Goal: Transaction & Acquisition: Download file/media

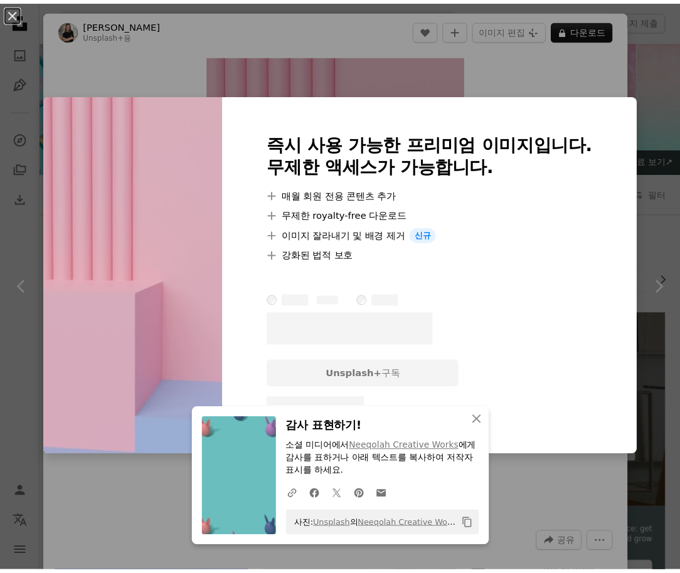
scroll to position [1066, 0]
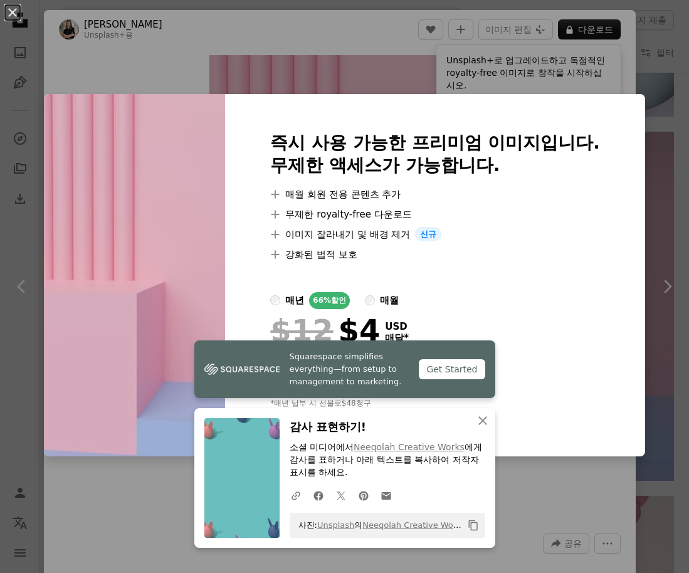
click at [357, 63] on div "An X shape Squarespace simplifies everything—from setup to management to market…" at bounding box center [344, 286] width 689 height 573
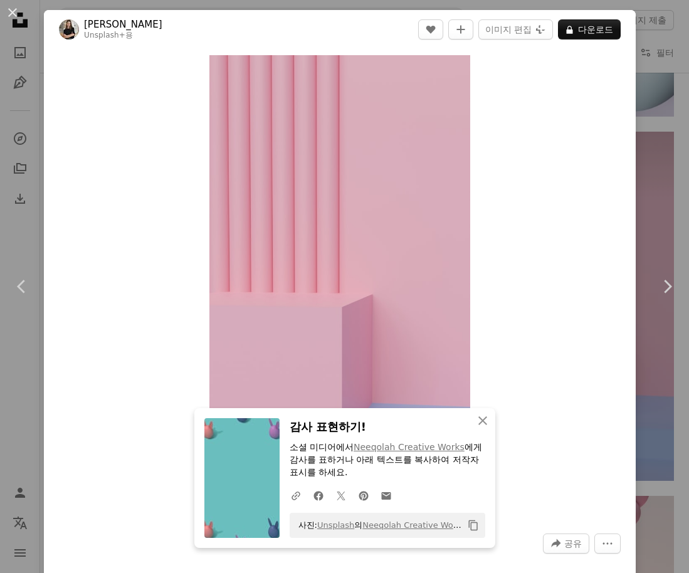
click at [660, 124] on div "An X shape Chevron left Chevron right An X shape 닫기 감사 표현하기! 소셜 미디어에서 Neeqolah …" at bounding box center [344, 286] width 689 height 573
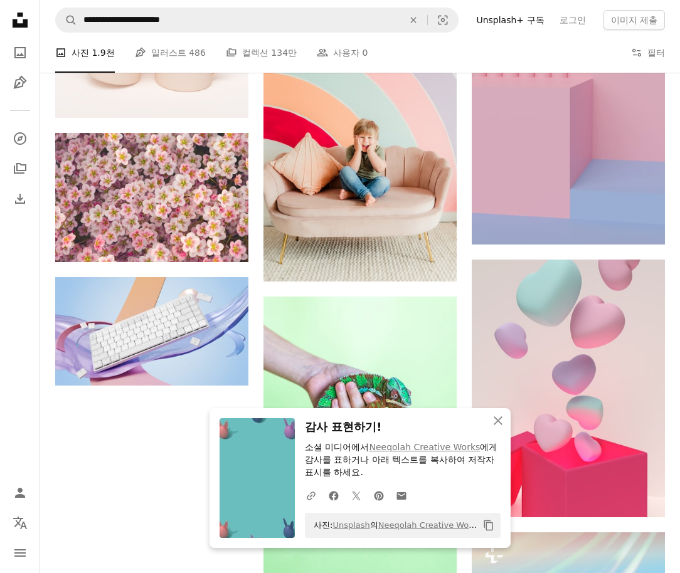
scroll to position [1317, 0]
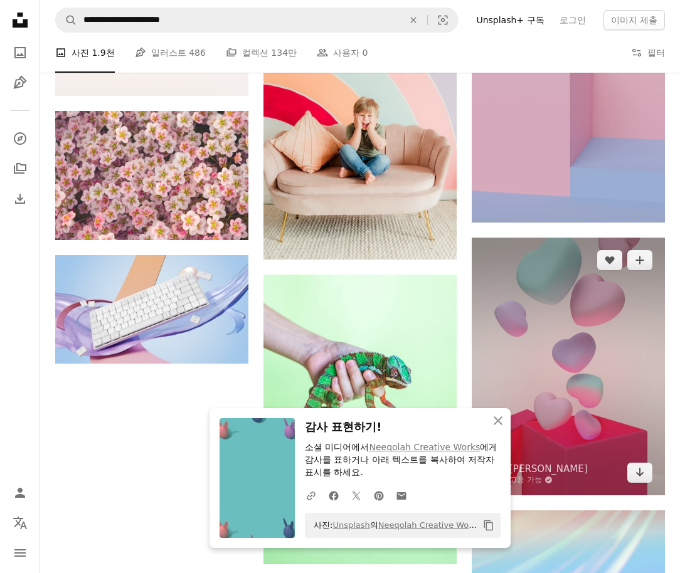
click at [531, 334] on img at bounding box center [567, 366] width 193 height 257
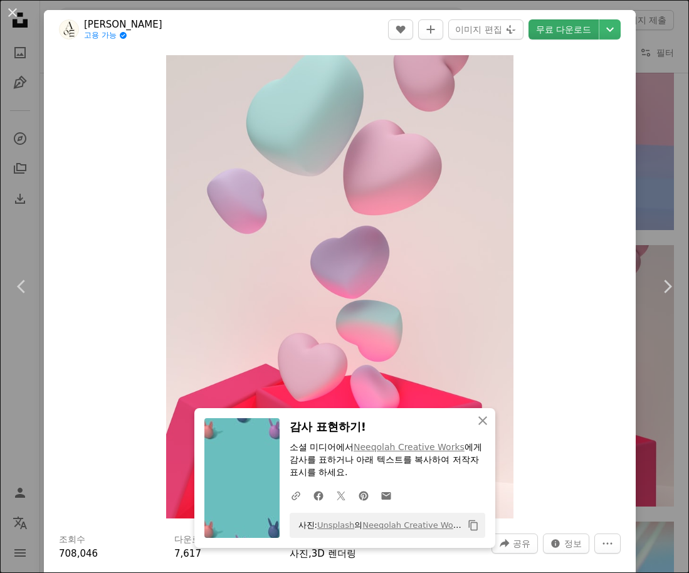
click at [550, 24] on link "무료 다운로드" at bounding box center [564, 29] width 70 height 20
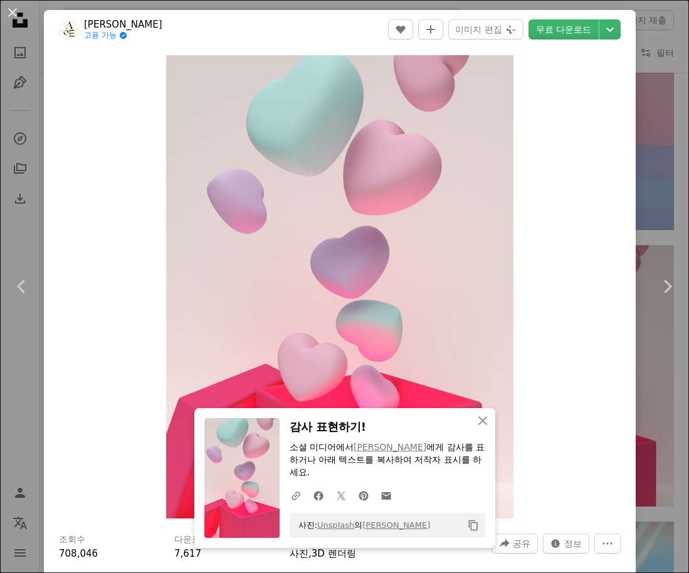
click at [658, 181] on div "An X shape Chevron left Chevron right An X shape 닫기 감사 표현하기! 소셜 미디어에서 [PERSON_N…" at bounding box center [344, 286] width 689 height 573
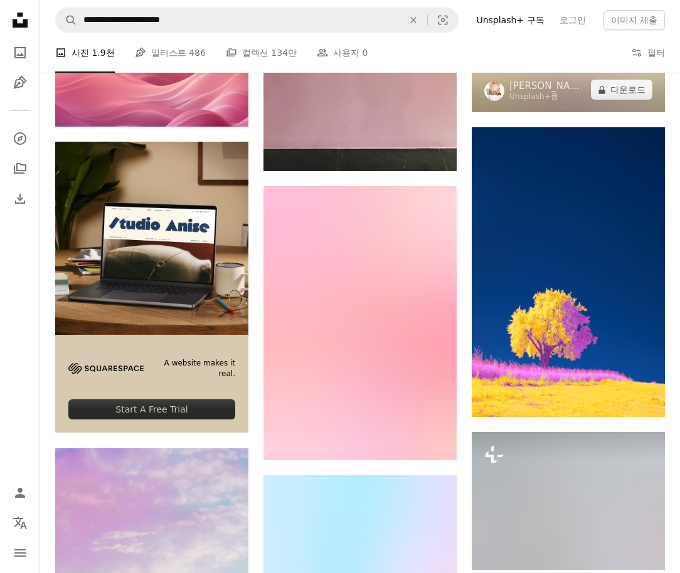
scroll to position [2257, 0]
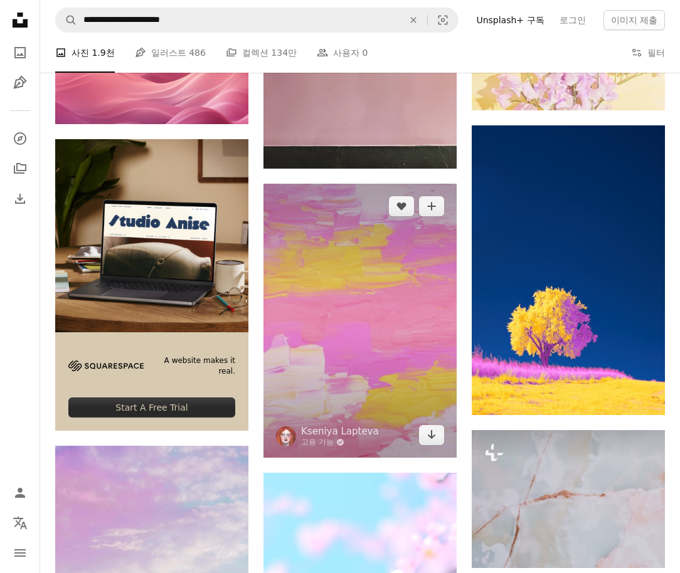
click at [411, 276] on img at bounding box center [359, 321] width 193 height 274
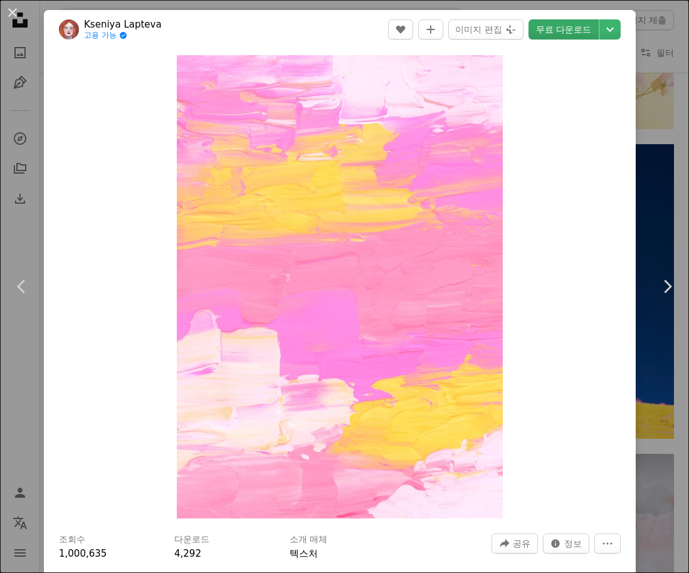
click at [564, 36] on link "무료 다운로드" at bounding box center [564, 29] width 70 height 20
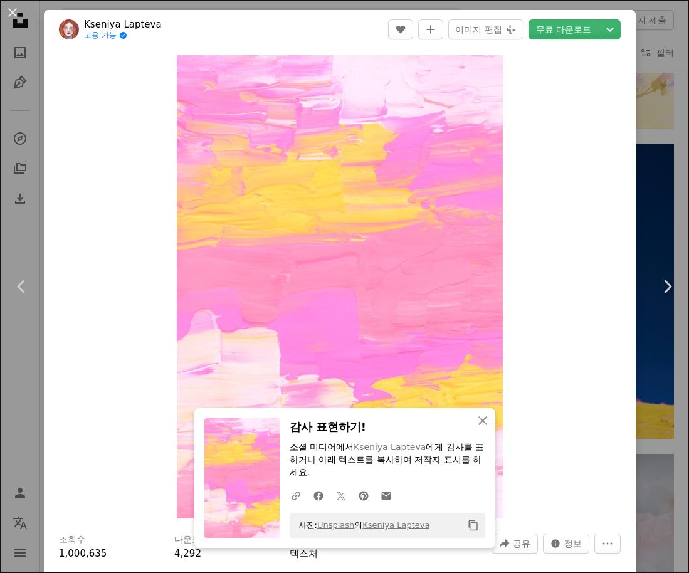
click at [653, 181] on div "An X shape Chevron left Chevron right An X shape 닫기 감사 표현하기! 소셜 미디어에서 Kseniya L…" at bounding box center [344, 286] width 689 height 573
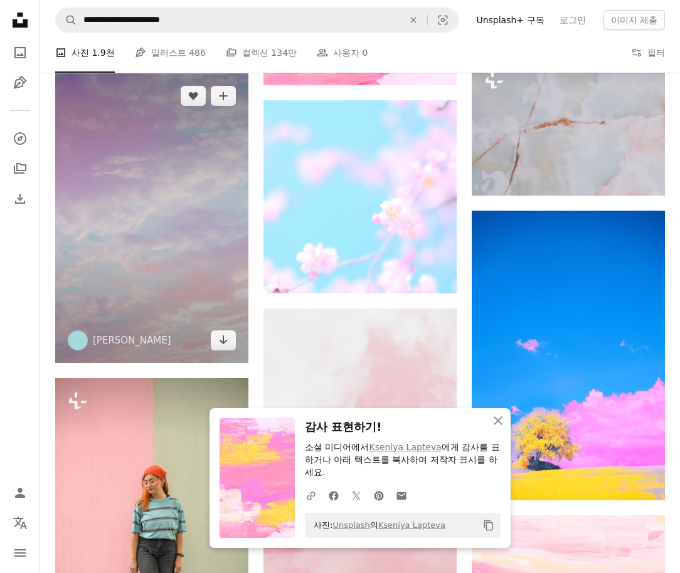
scroll to position [2571, 0]
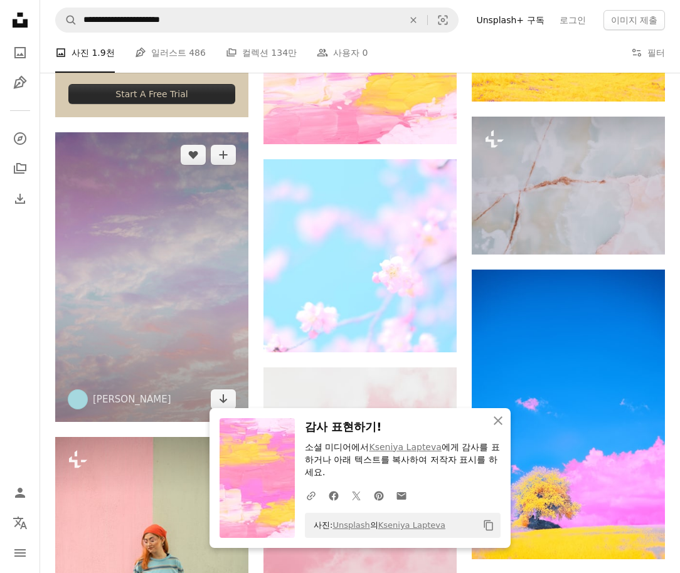
click at [192, 253] on img at bounding box center [151, 277] width 193 height 290
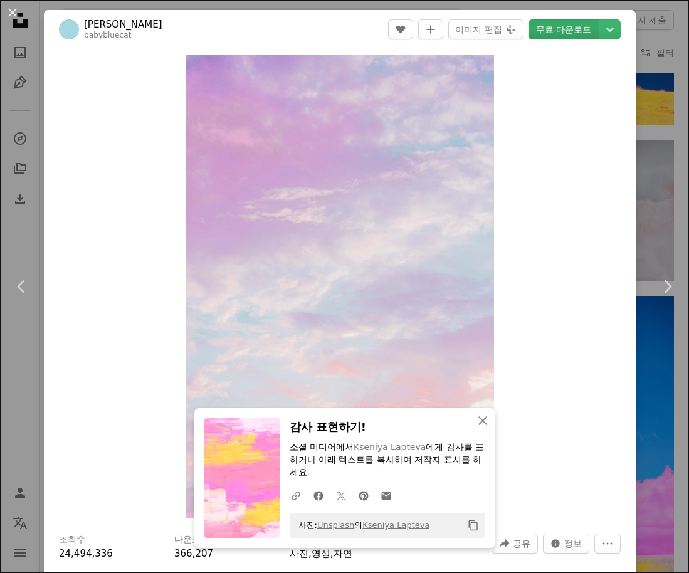
click at [567, 36] on link "무료 다운로드" at bounding box center [564, 29] width 70 height 20
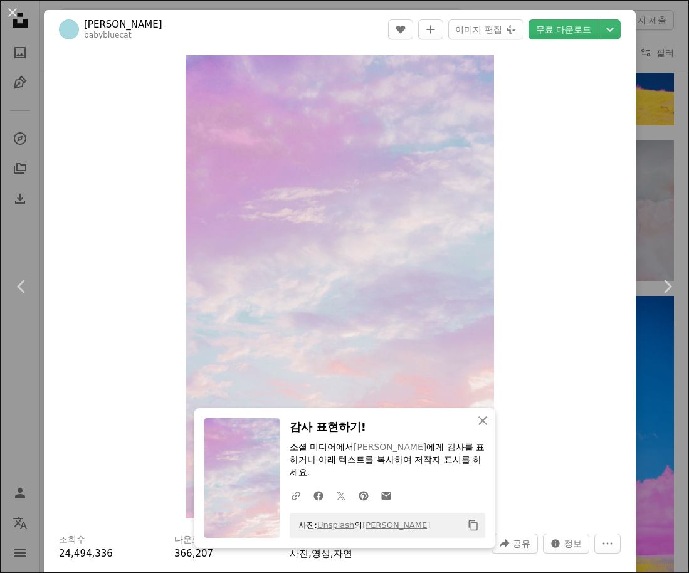
click at [645, 206] on div "An X shape Chevron left Chevron right An X shape 닫기 감사 표현하기! 소셜 미디어에서 [PERSON_N…" at bounding box center [344, 286] width 689 height 573
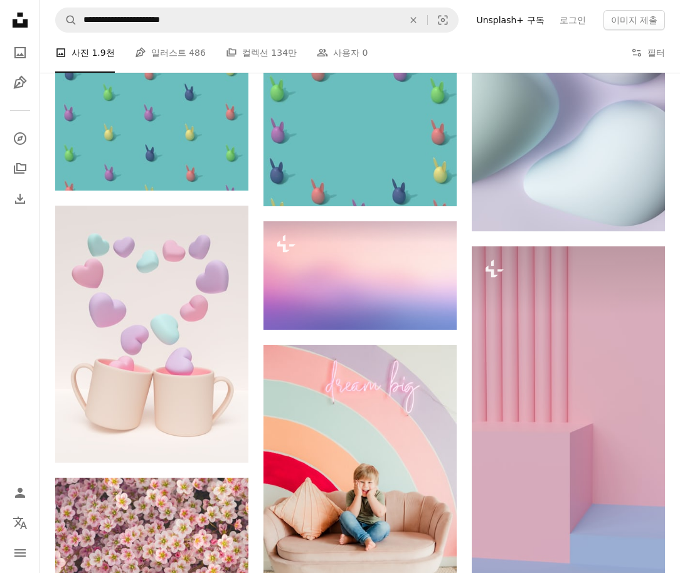
scroll to position [940, 0]
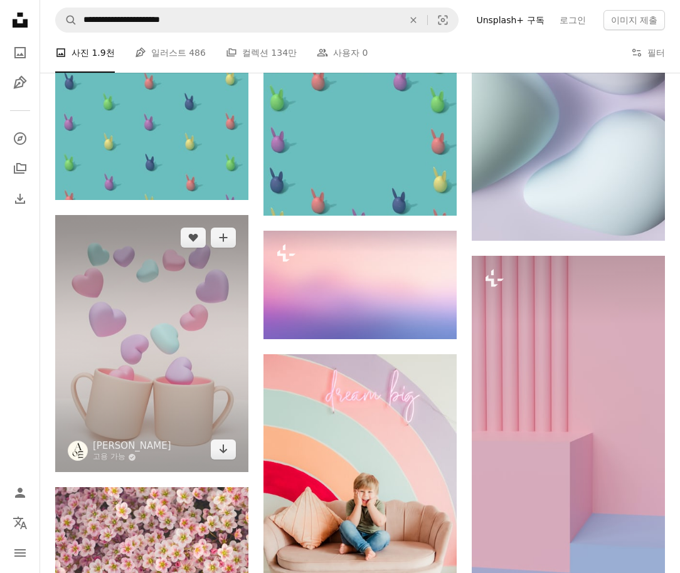
click at [124, 367] on img at bounding box center [151, 343] width 193 height 257
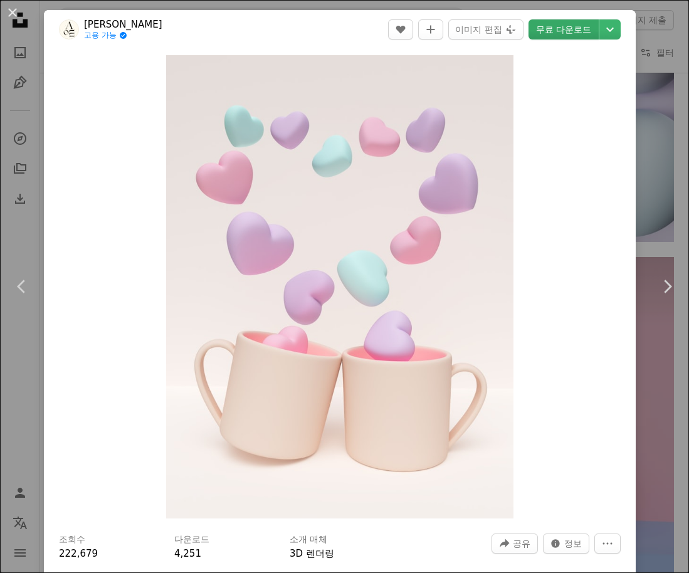
click at [565, 32] on link "무료 다운로드" at bounding box center [564, 29] width 70 height 20
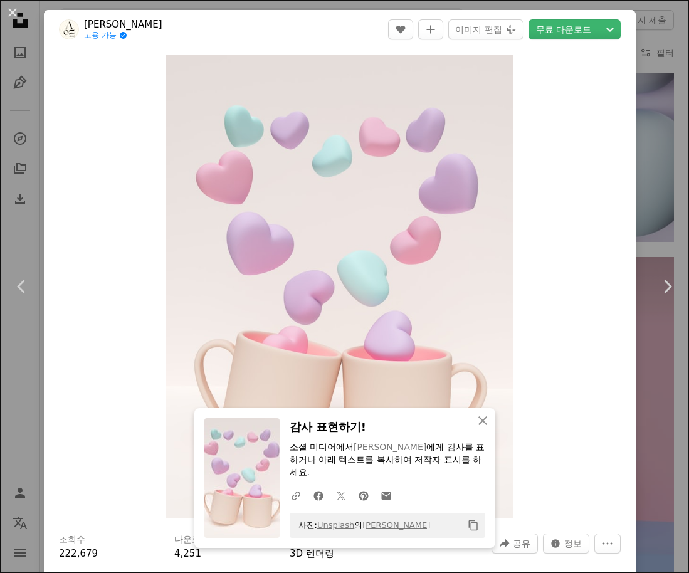
click at [649, 151] on div "An X shape Chevron left Chevron right An X shape 닫기 감사 표현하기! 소셜 미디어에서 [PERSON_N…" at bounding box center [344, 286] width 689 height 573
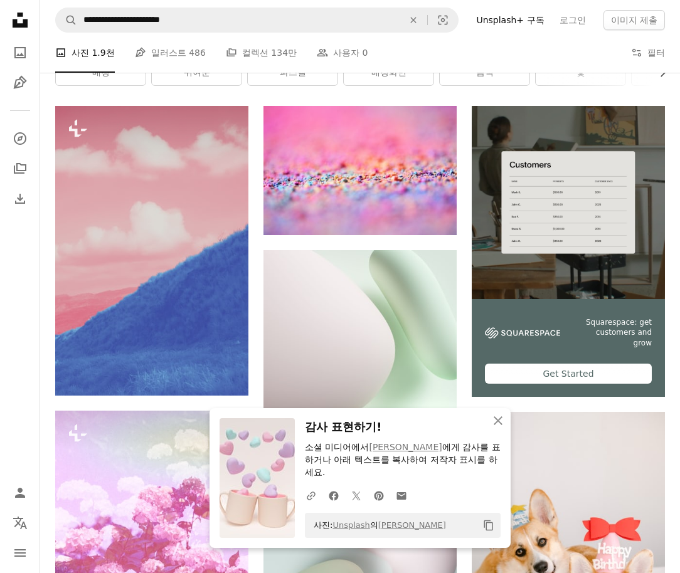
scroll to position [188, 0]
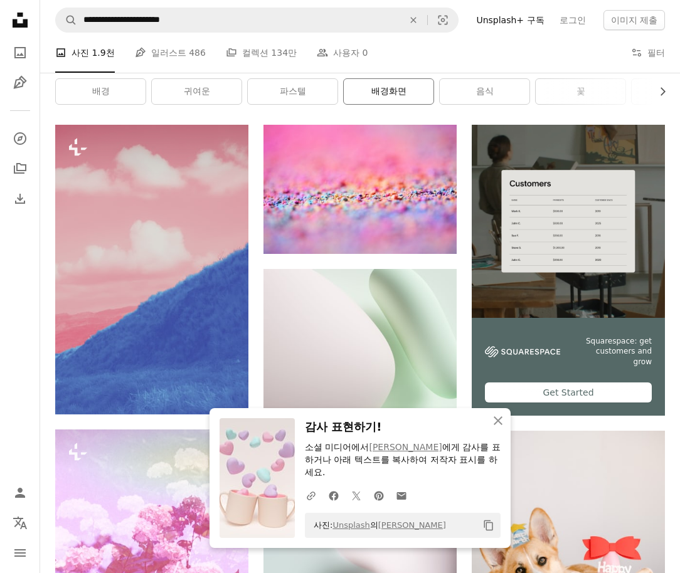
click at [370, 92] on link "배경화면" at bounding box center [389, 91] width 90 height 25
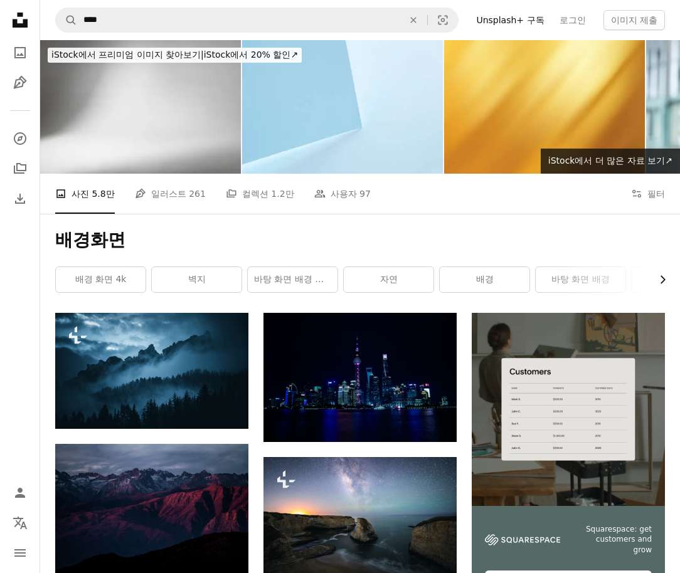
click at [653, 280] on button "Chevron right" at bounding box center [658, 279] width 14 height 25
click at [53, 280] on icon "Chevron left" at bounding box center [57, 279] width 13 height 13
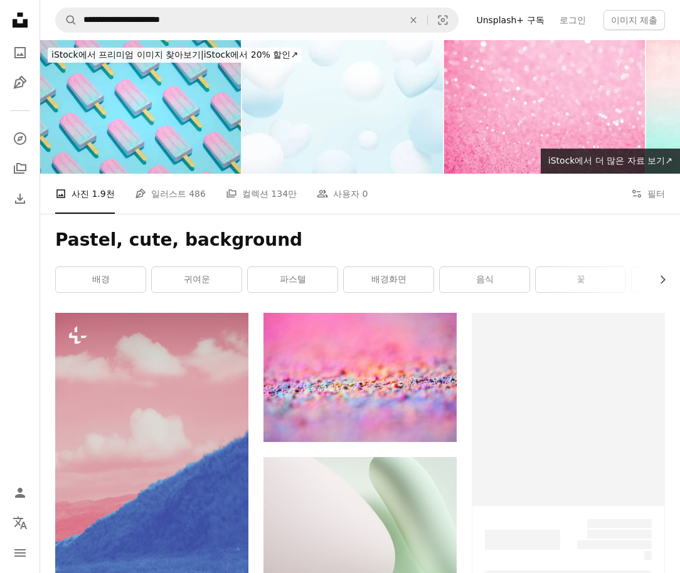
scroll to position [188, 0]
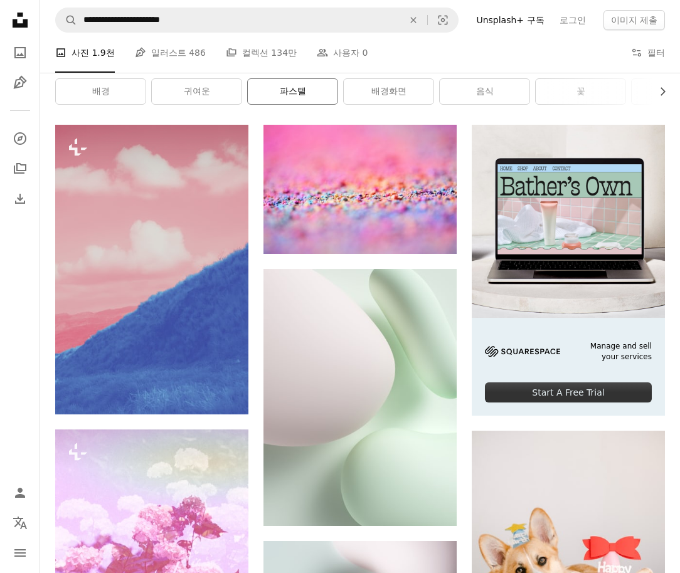
click at [285, 97] on link "파스텔" at bounding box center [293, 91] width 90 height 25
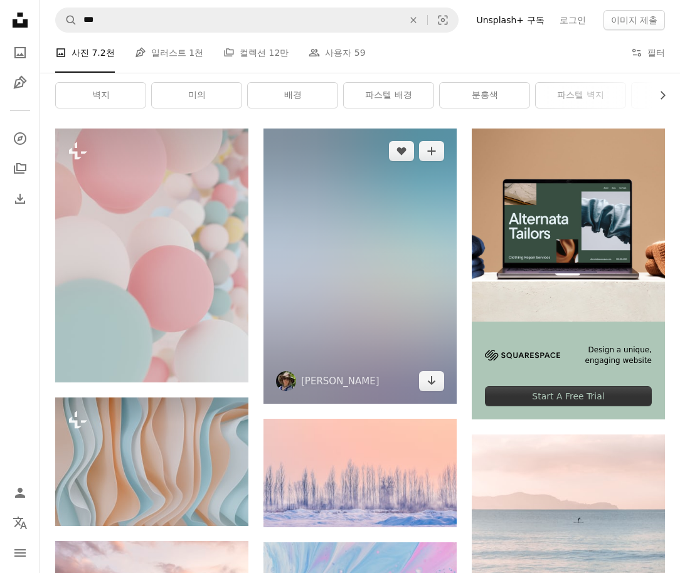
scroll to position [188, 0]
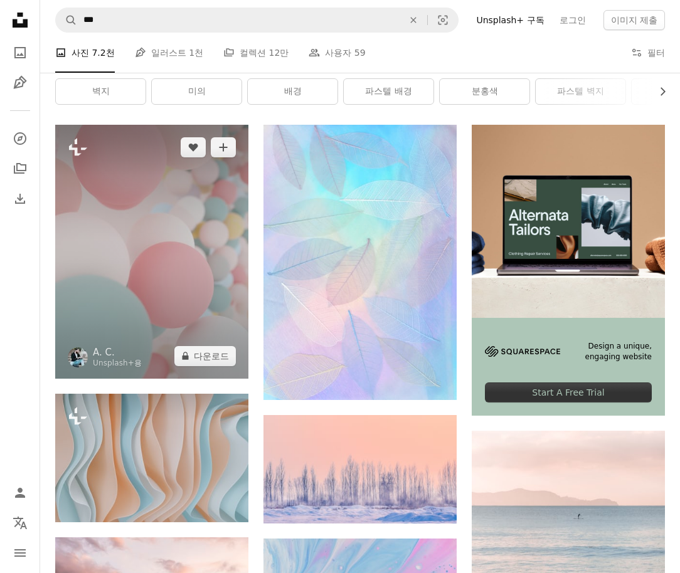
click at [179, 292] on img at bounding box center [151, 251] width 193 height 253
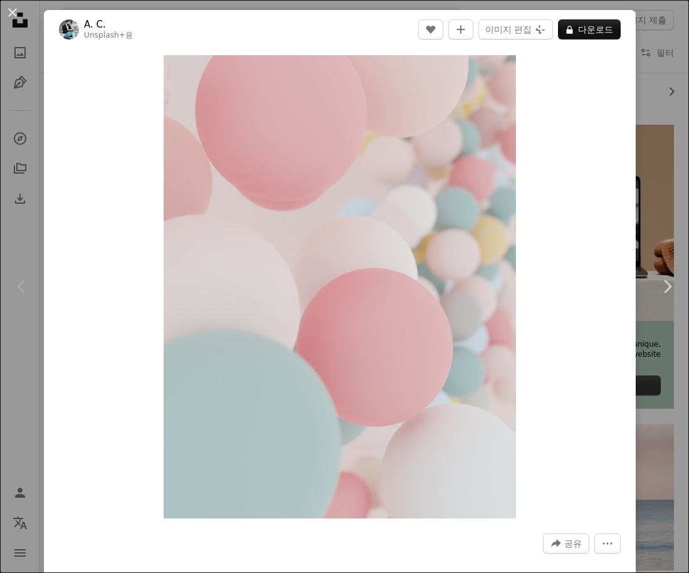
click at [648, 167] on div "An X shape Chevron left Chevron right A. C. Unsplash+ 용 A heart A plus sign 이미지…" at bounding box center [344, 286] width 689 height 573
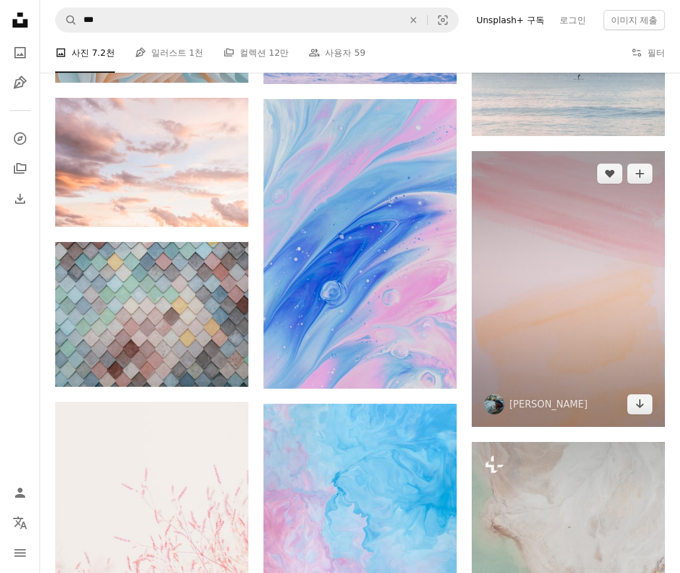
scroll to position [627, 0]
click at [635, 253] on img at bounding box center [567, 290] width 193 height 276
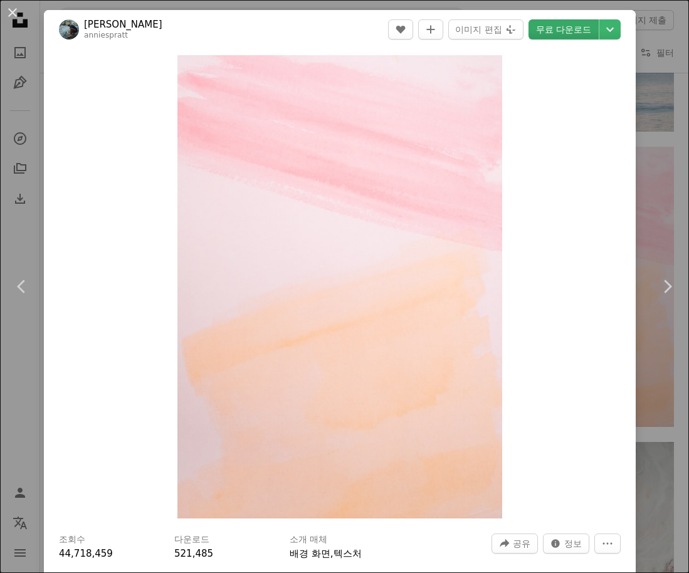
click at [575, 34] on link "무료 다운로드" at bounding box center [564, 29] width 70 height 20
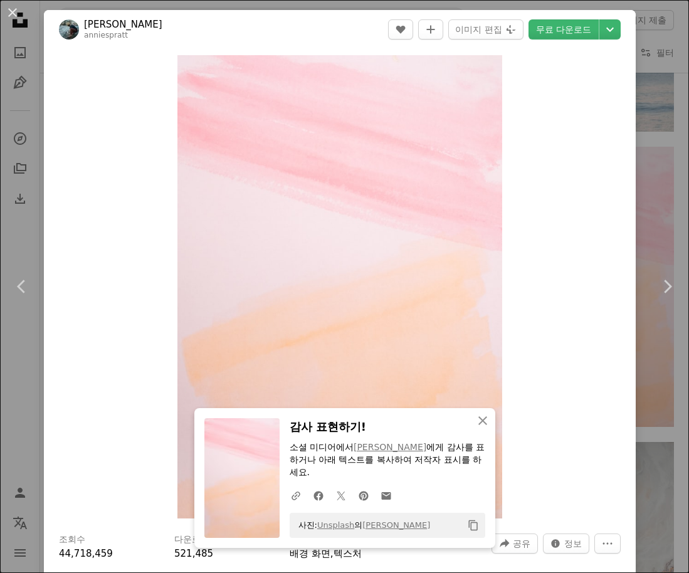
click at [652, 381] on div "An X shape Chevron left Chevron right An X shape 닫기 감사 표현하기! 소셜 미디어에서 [PERSON_N…" at bounding box center [344, 286] width 689 height 573
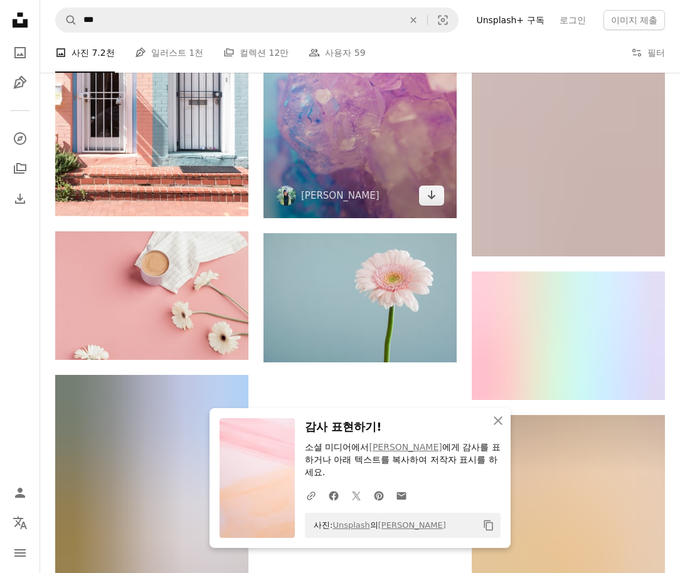
scroll to position [1505, 0]
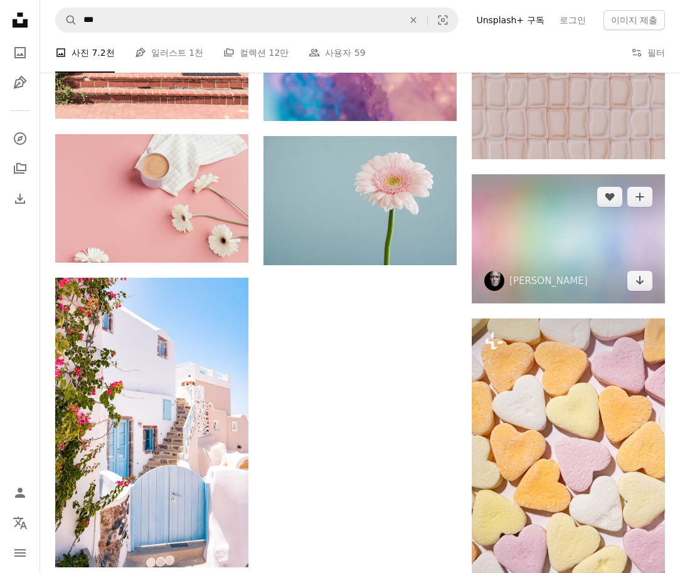
click at [540, 255] on img at bounding box center [567, 238] width 193 height 129
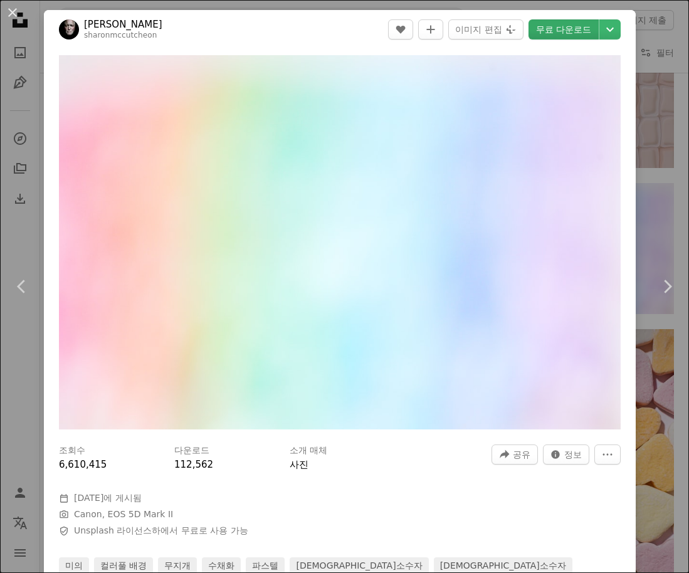
click at [559, 20] on link "무료 다운로드" at bounding box center [564, 29] width 70 height 20
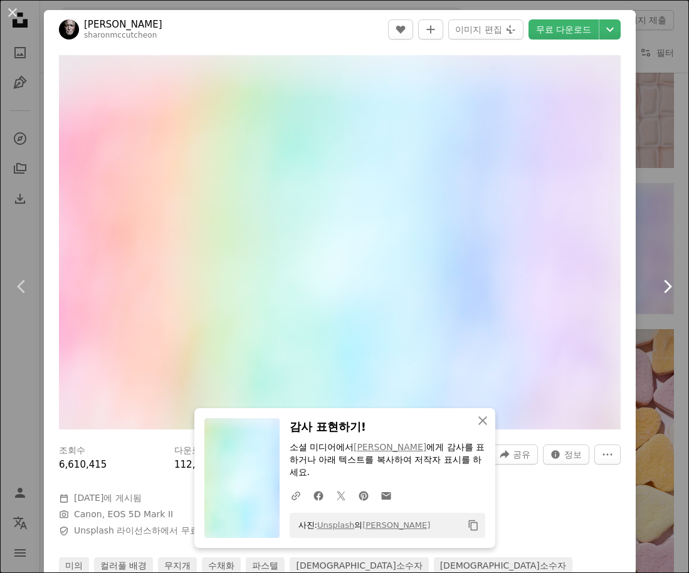
click at [655, 243] on link "Chevron right" at bounding box center [667, 286] width 44 height 120
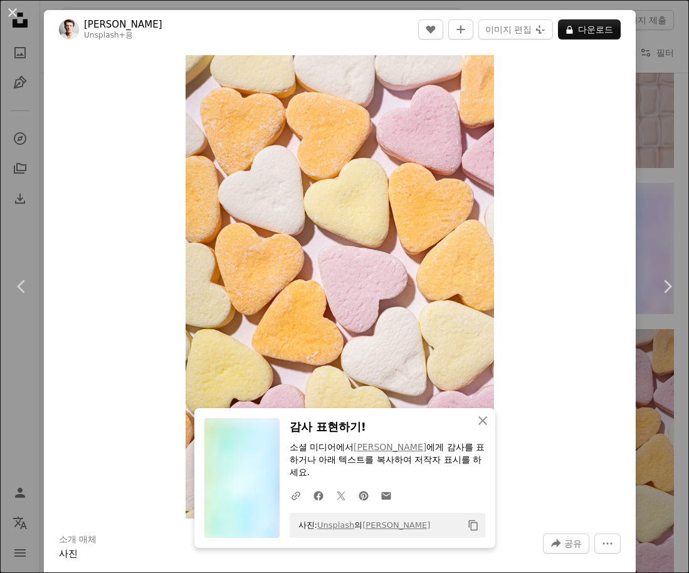
click at [640, 112] on div "An X shape Chevron left Chevron right An X shape 닫기 감사 표현하기! 소셜 미디어에서 [PERSON_N…" at bounding box center [344, 286] width 689 height 573
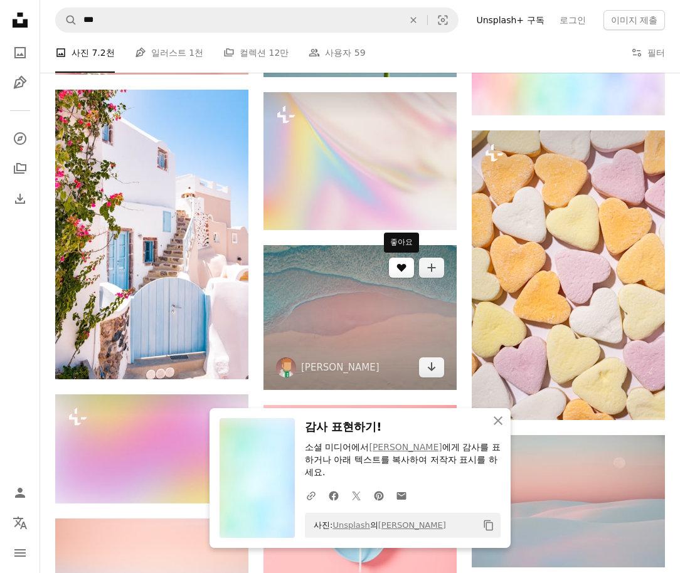
scroll to position [1630, 0]
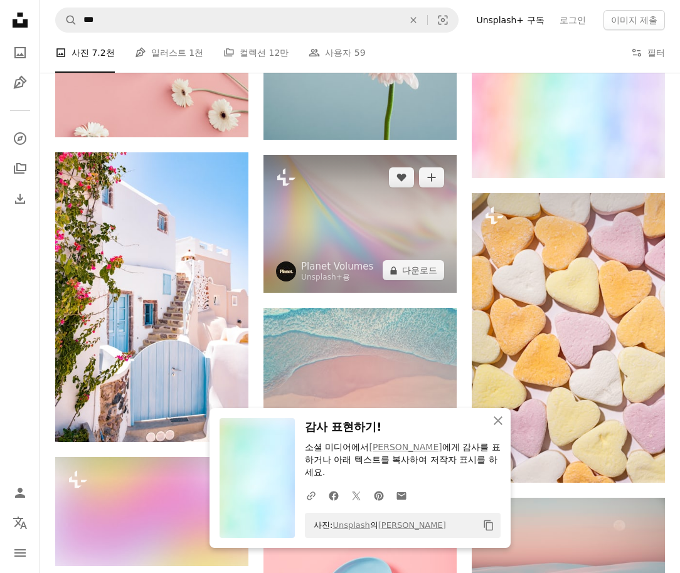
click at [344, 225] on img at bounding box center [359, 224] width 193 height 138
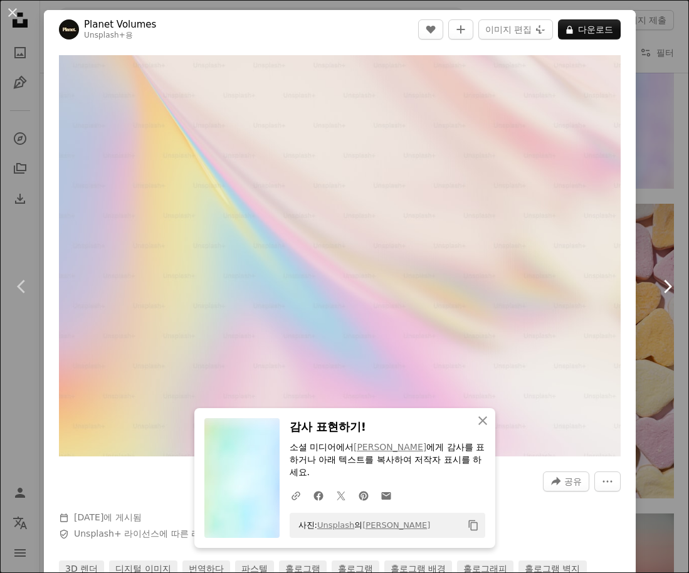
click at [646, 233] on link "Chevron right" at bounding box center [667, 286] width 44 height 120
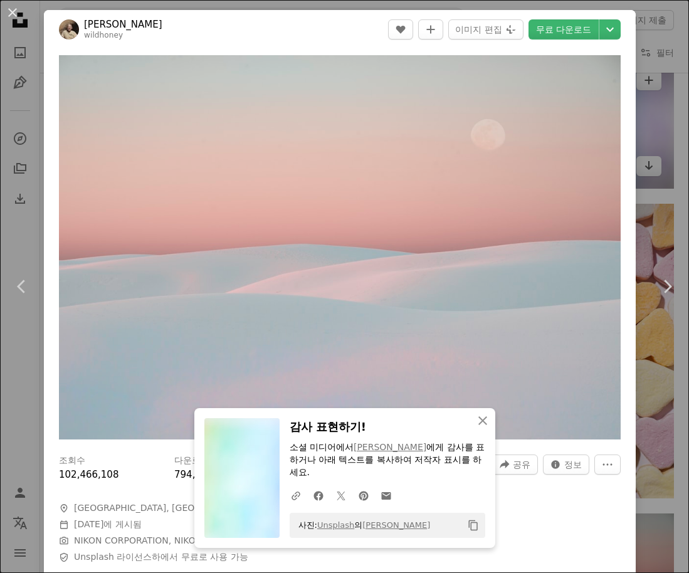
click at [646, 130] on div "An X shape Chevron left Chevron right An X shape 닫기 감사 표현하기! 소셜 미디어에서 [PERSON_N…" at bounding box center [344, 286] width 689 height 573
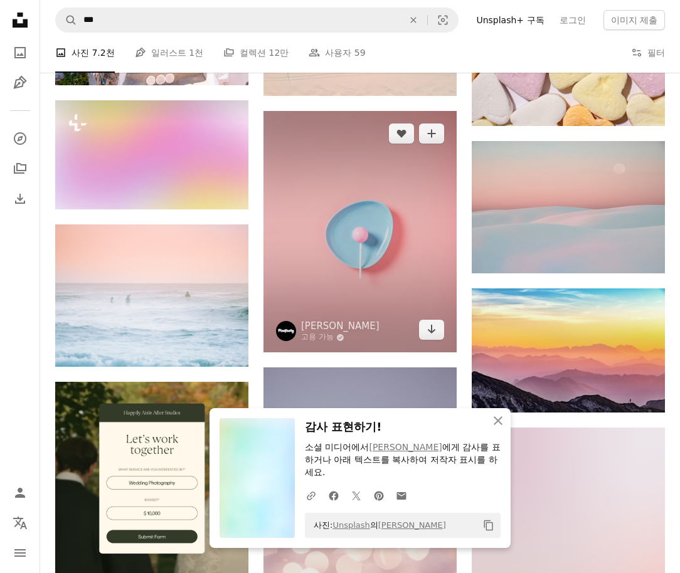
scroll to position [2006, 0]
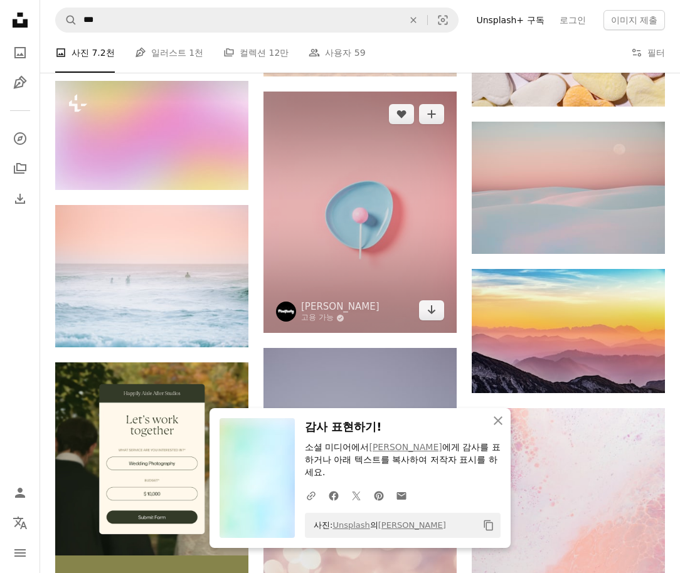
click at [320, 252] on img at bounding box center [359, 212] width 193 height 241
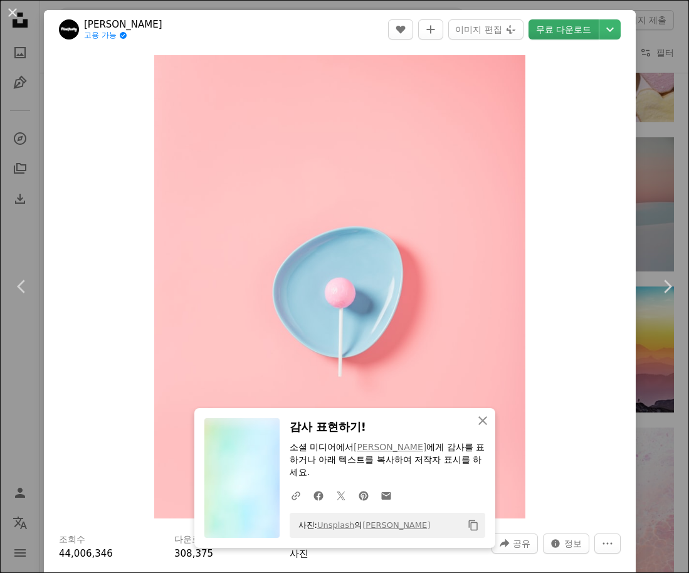
click at [556, 37] on link "무료 다운로드" at bounding box center [564, 29] width 70 height 20
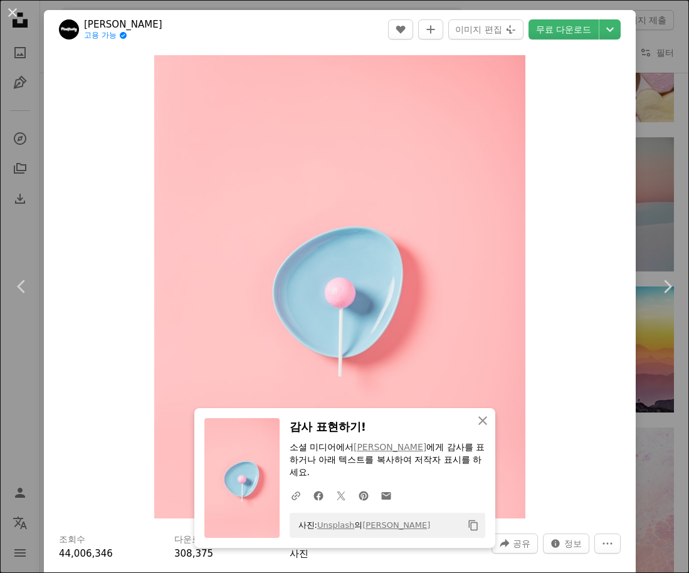
click at [646, 203] on div "An X shape Chevron left Chevron right An X shape 닫기 감사 표현하기! 소셜 미디어에서 [PERSON_N…" at bounding box center [344, 286] width 689 height 573
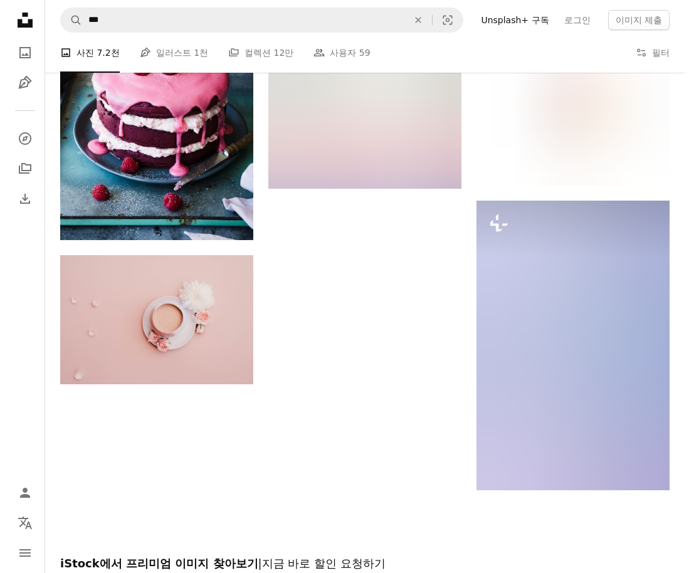
scroll to position [3009, 0]
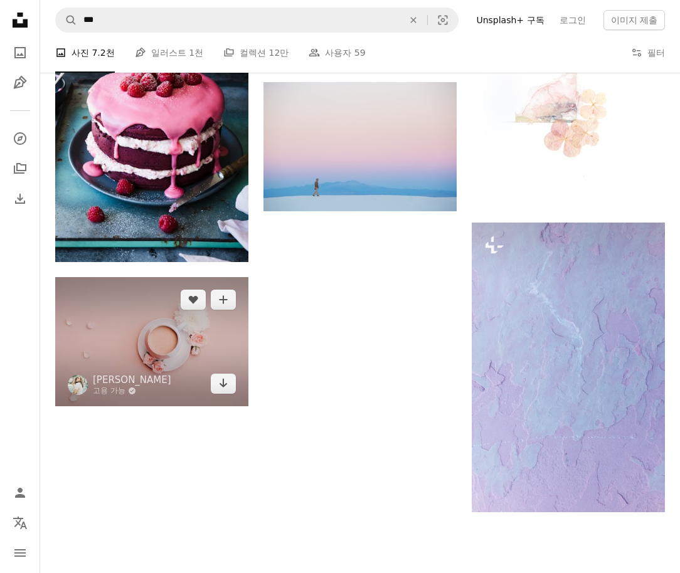
click at [173, 349] on img at bounding box center [151, 341] width 193 height 129
